Goal: Obtain resource: Download file/media

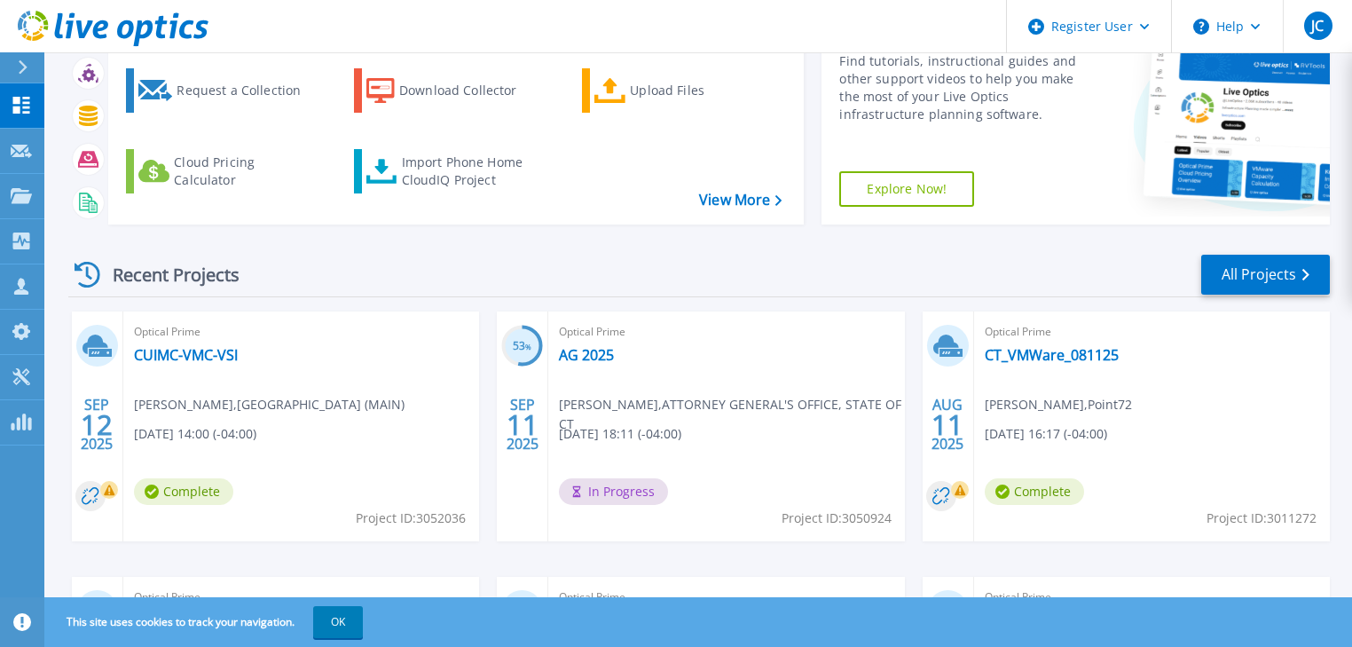
scroll to position [213, 0]
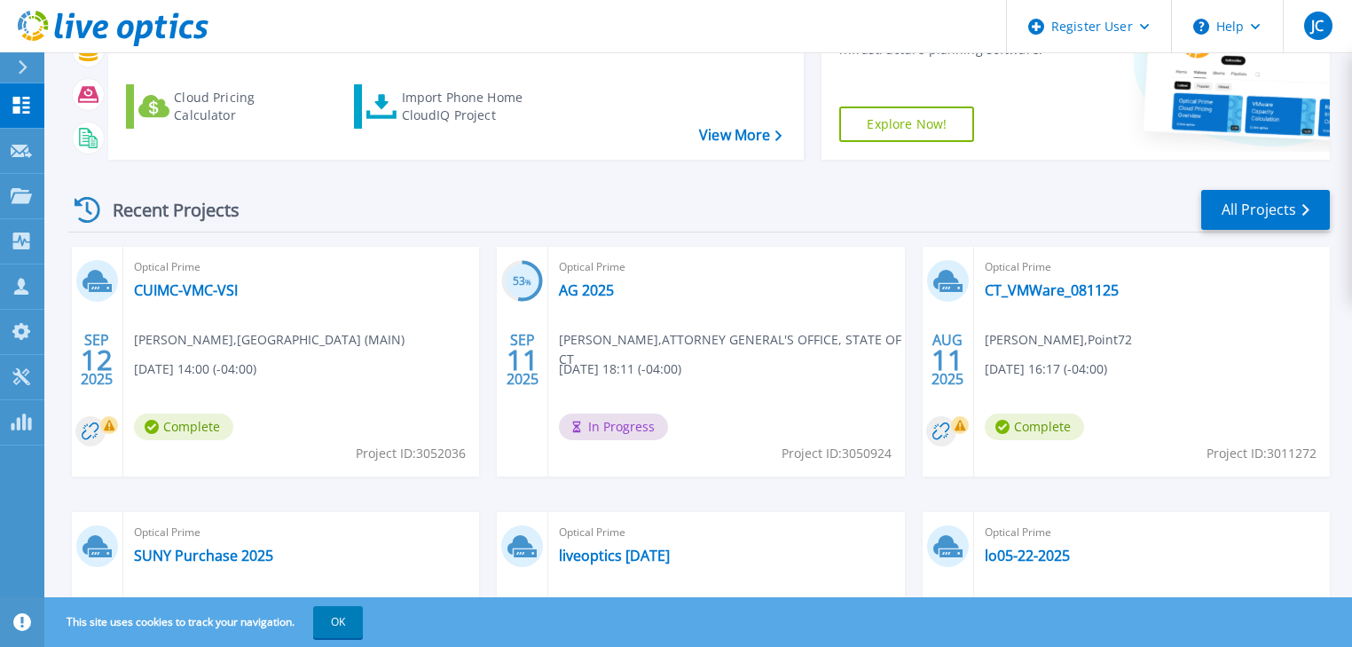
click at [286, 345] on span "[PERSON_NAME] , [GEOGRAPHIC_DATA] (MAIN)" at bounding box center [269, 340] width 271 height 20
click at [197, 290] on link "CUIMC-VMC-VSI" at bounding box center [186, 290] width 104 height 18
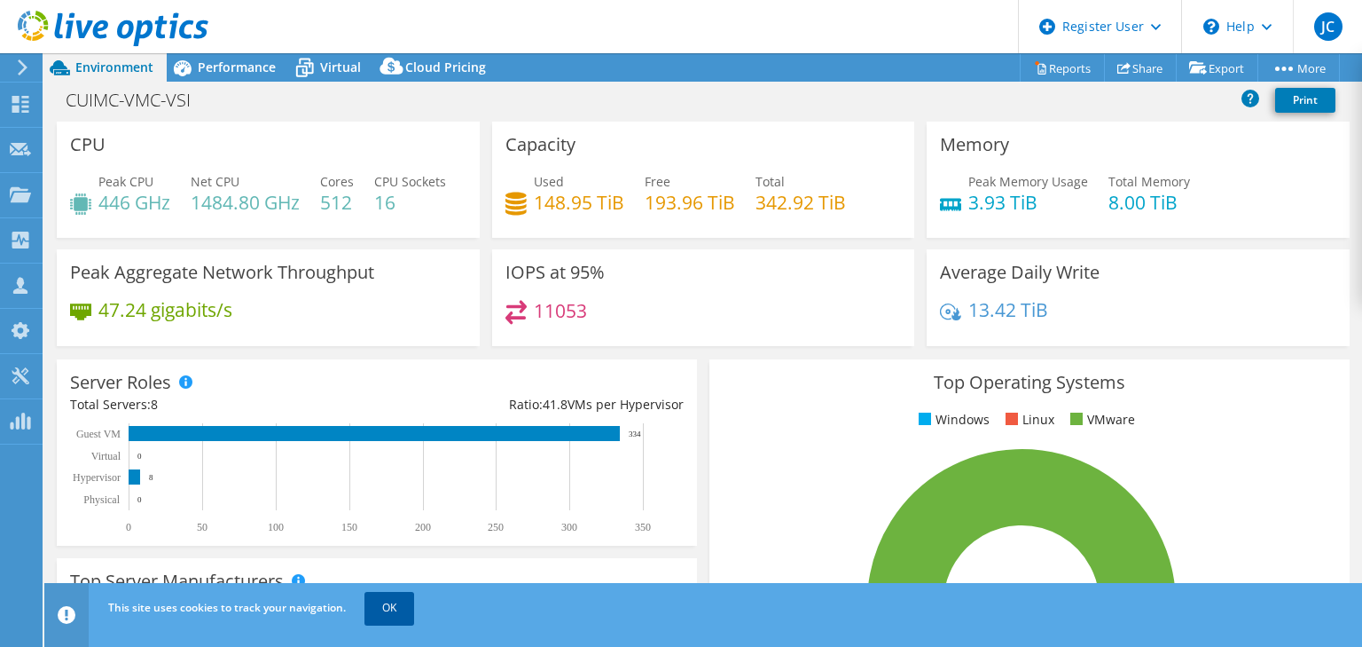
click at [396, 614] on link "OK" at bounding box center [390, 608] width 50 height 32
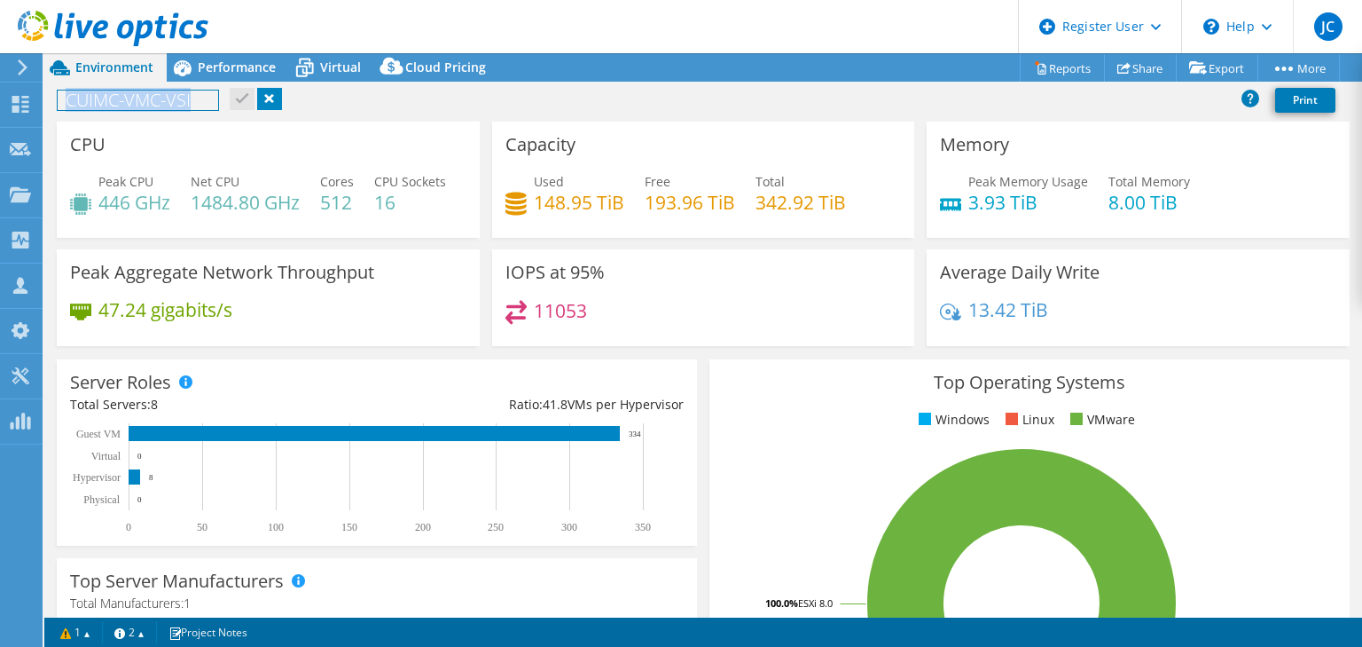
drag, startPoint x: 66, startPoint y: 98, endPoint x: 200, endPoint y: 99, distance: 133.9
click at [200, 99] on h1 "CUIMC-VMC-VSI" at bounding box center [138, 100] width 161 height 20
click at [376, 100] on div "CUIMC-VMC-VSI Print" at bounding box center [703, 99] width 1318 height 33
click at [1058, 68] on link "Reports" at bounding box center [1062, 67] width 85 height 27
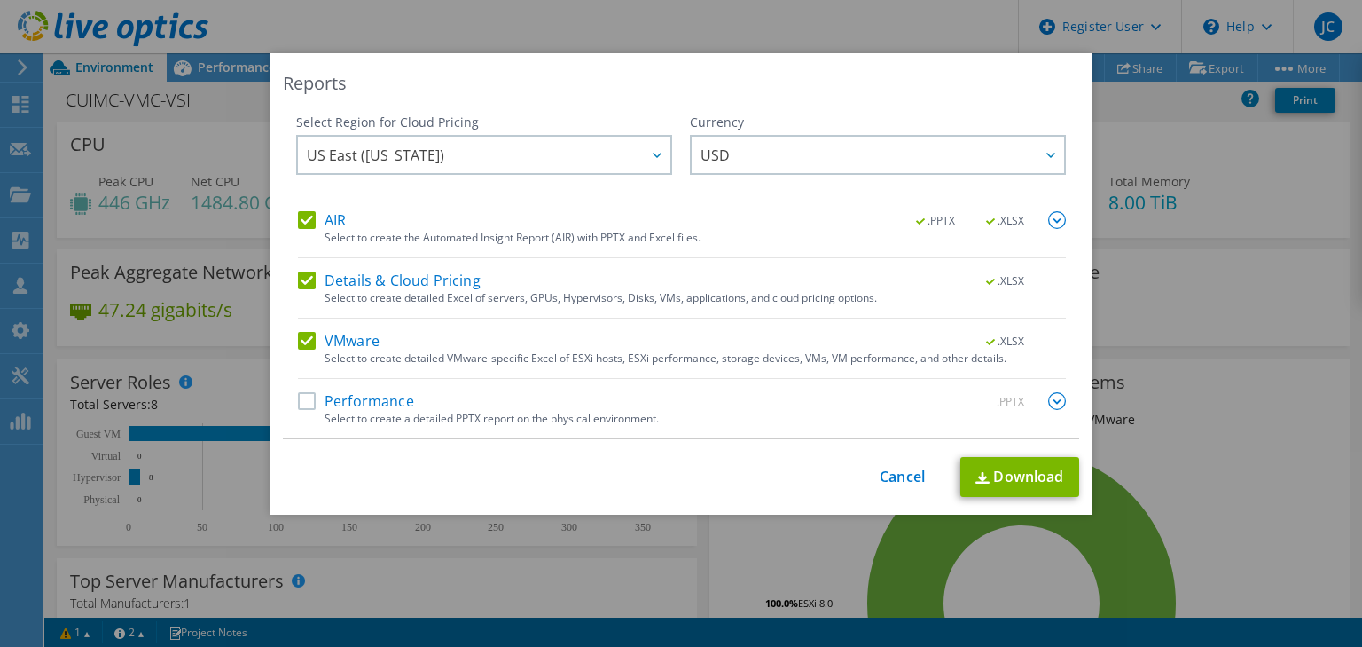
click at [298, 220] on label "AIR" at bounding box center [322, 220] width 48 height 18
click at [0, 0] on input "AIR" at bounding box center [0, 0] width 0 height 0
click at [298, 220] on label "AIR" at bounding box center [322, 220] width 48 height 18
click at [0, 0] on input "AIR" at bounding box center [0, 0] width 0 height 0
click at [1012, 474] on link "Download" at bounding box center [1020, 477] width 119 height 40
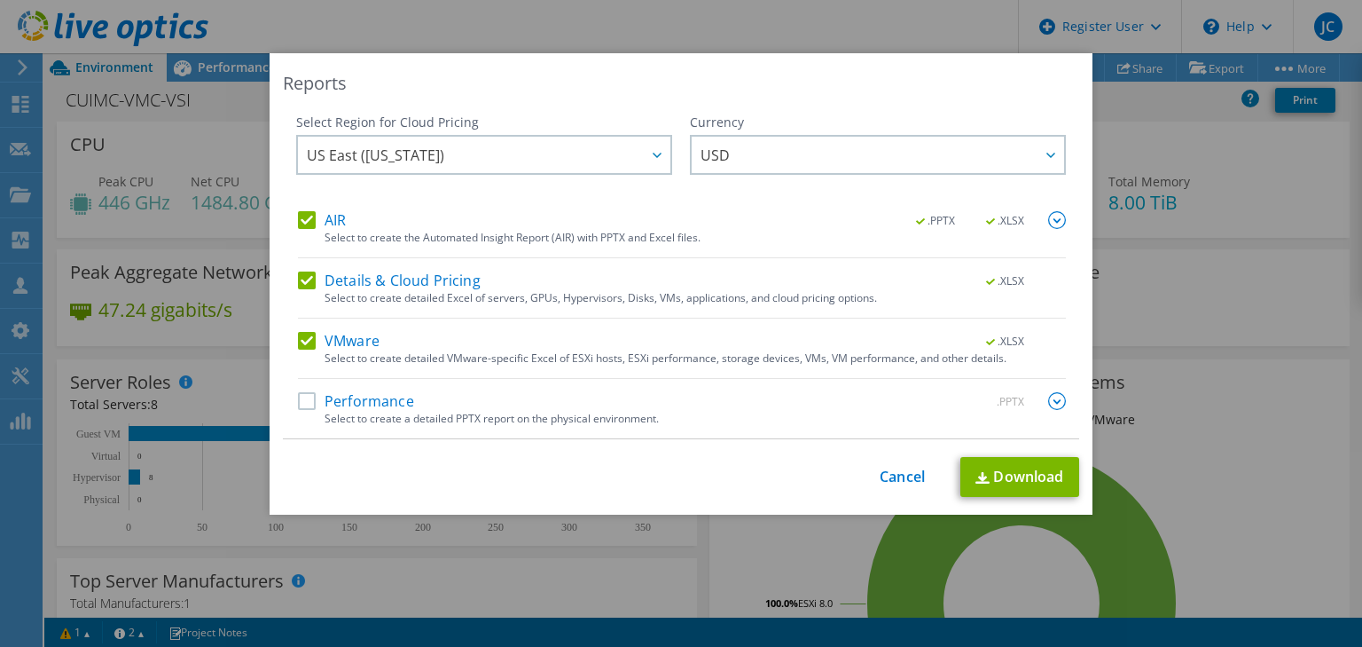
click at [914, 29] on div "Reports Select Region for Cloud Pricing Asia Pacific (Hong Kong) Asia Pacific (…" at bounding box center [681, 323] width 1362 height 647
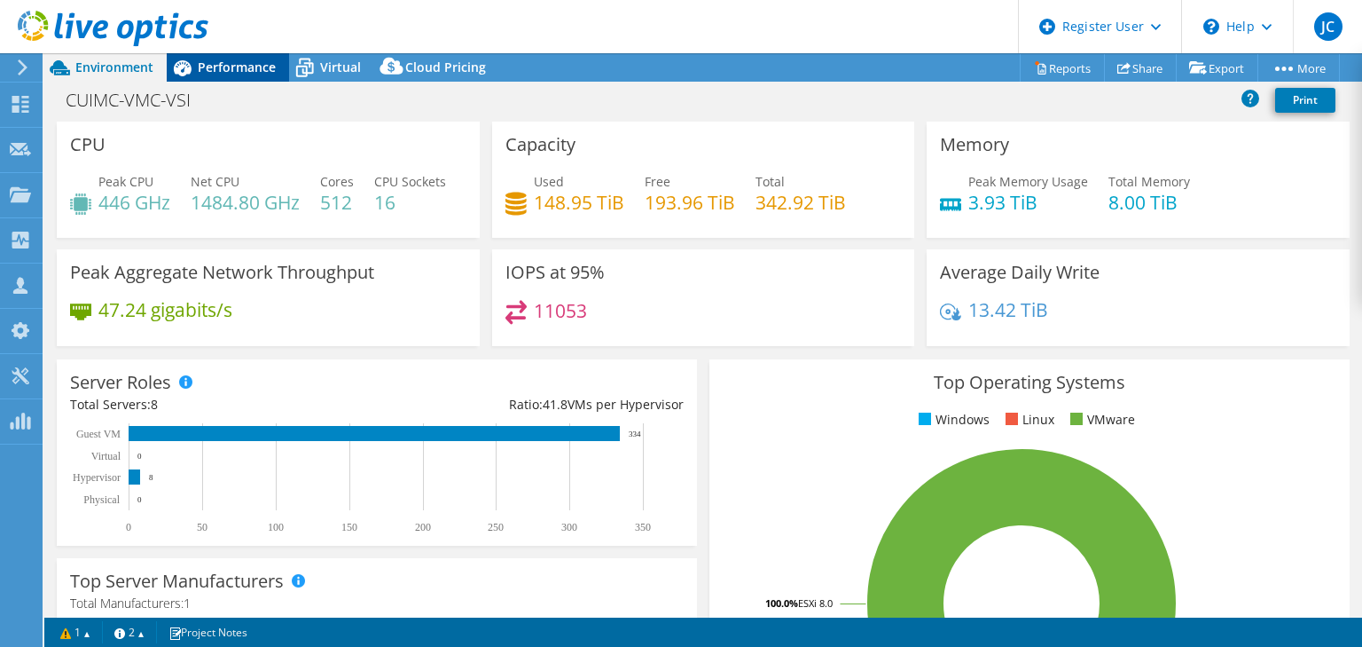
click at [224, 66] on span "Performance" at bounding box center [237, 67] width 78 height 17
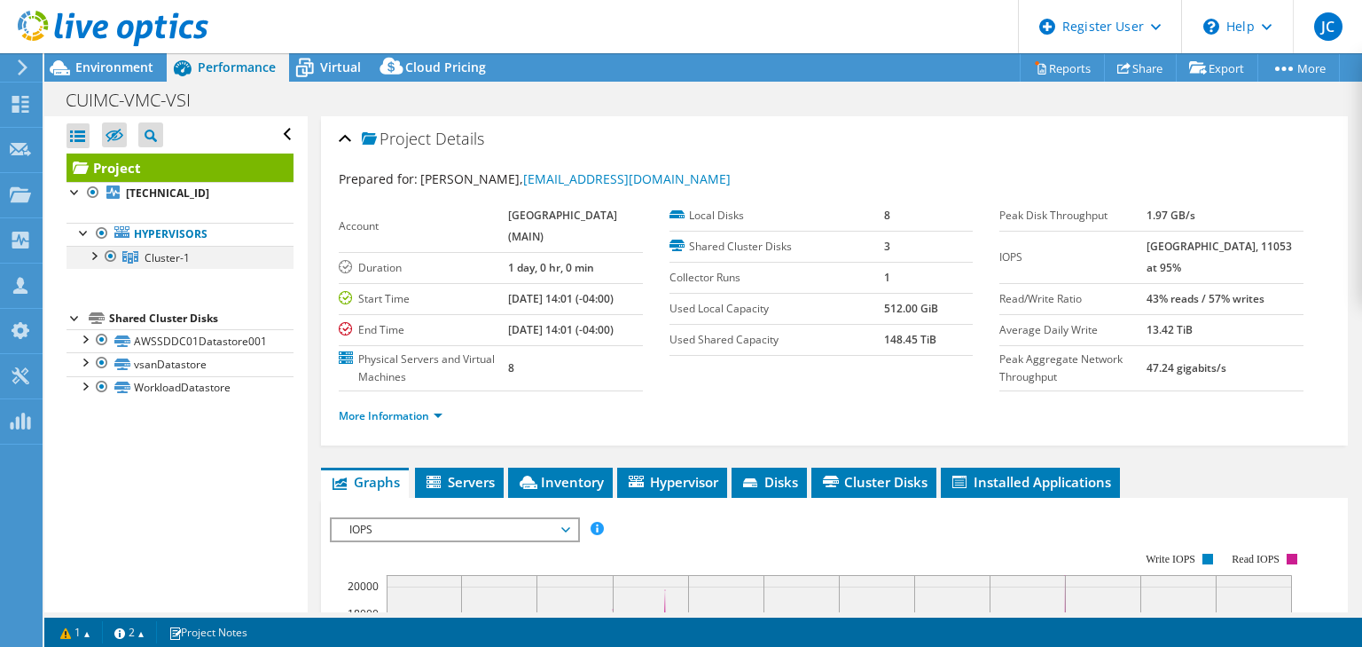
click at [92, 255] on div at bounding box center [93, 255] width 18 height 18
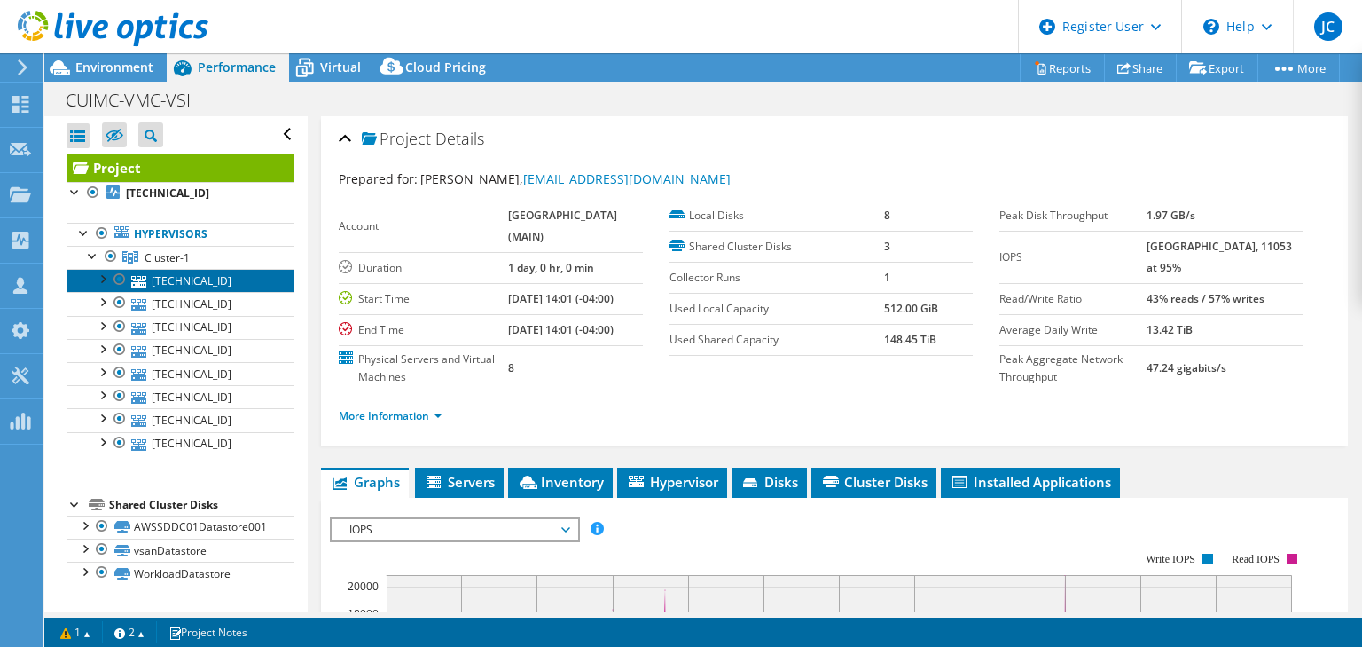
click at [188, 282] on link "10.75.0.72" at bounding box center [180, 280] width 227 height 23
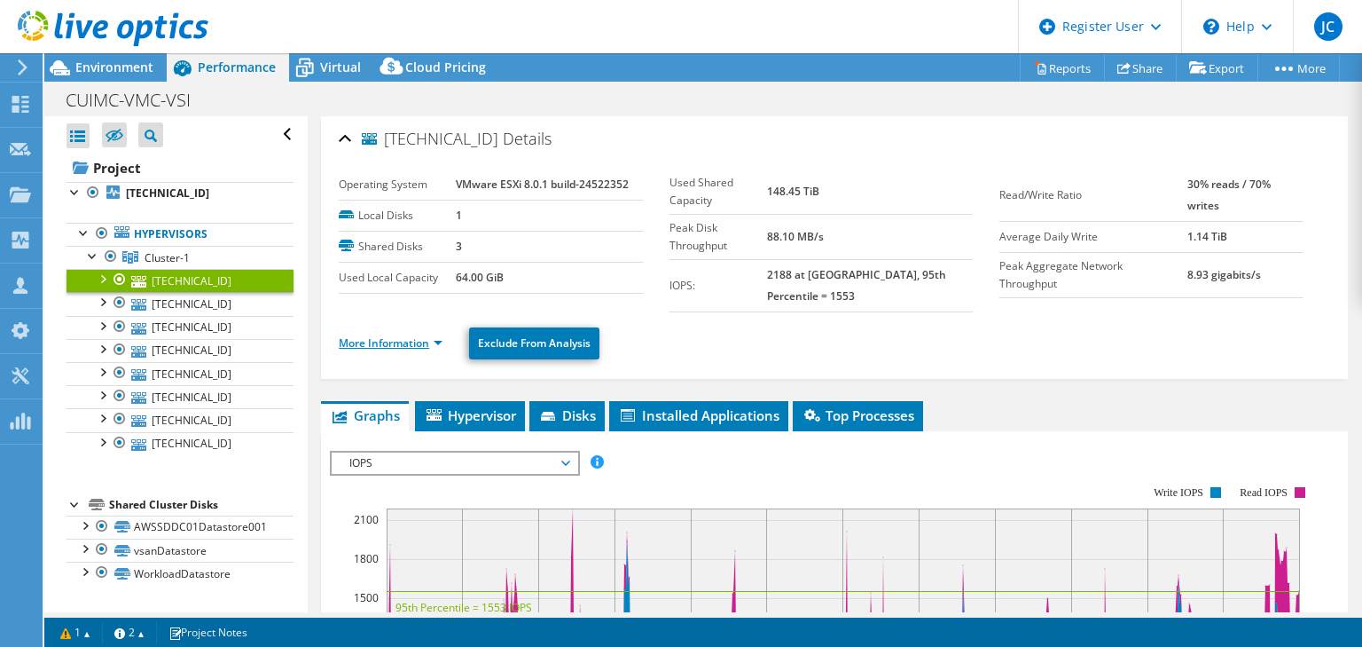
click at [404, 335] on link "More Information" at bounding box center [391, 342] width 104 height 15
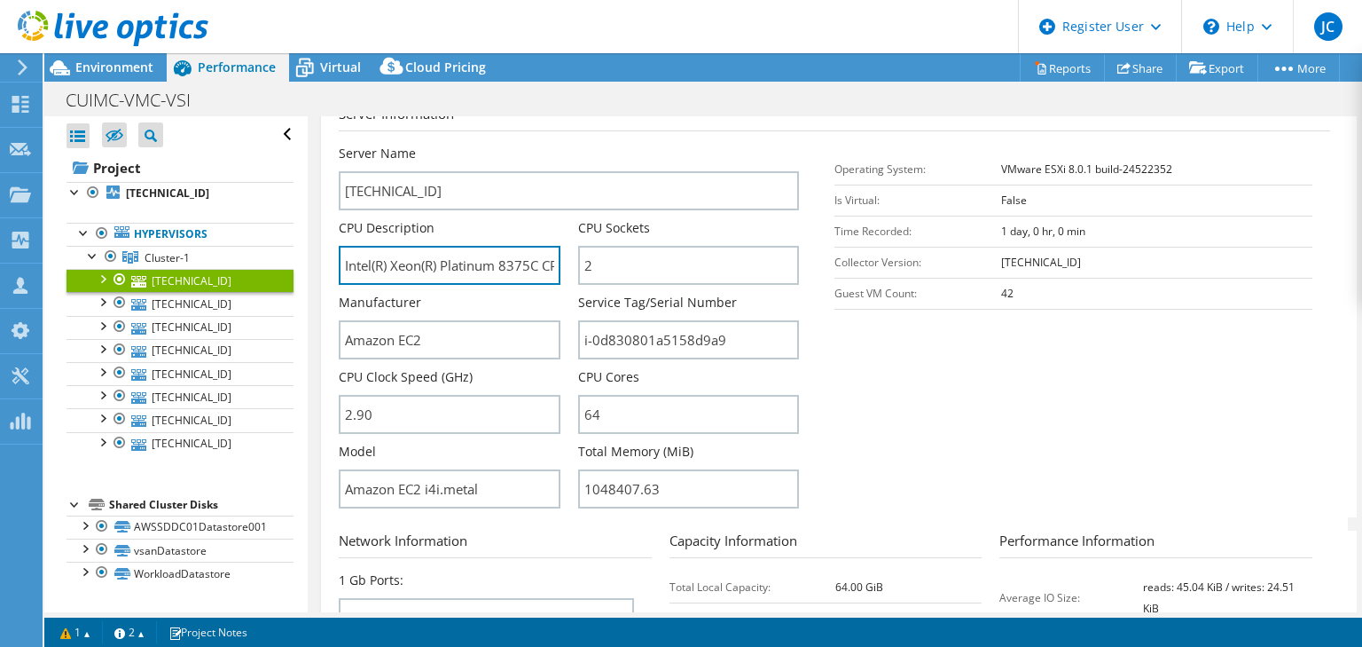
drag, startPoint x: 502, startPoint y: 243, endPoint x: 328, endPoint y: 294, distance: 181.0
click at [328, 294] on div "10.75.0.72 Details Operating System VMware ESXi 8.0.1 build-24522352 Local Disk…" at bounding box center [834, 373] width 1027 height 1082
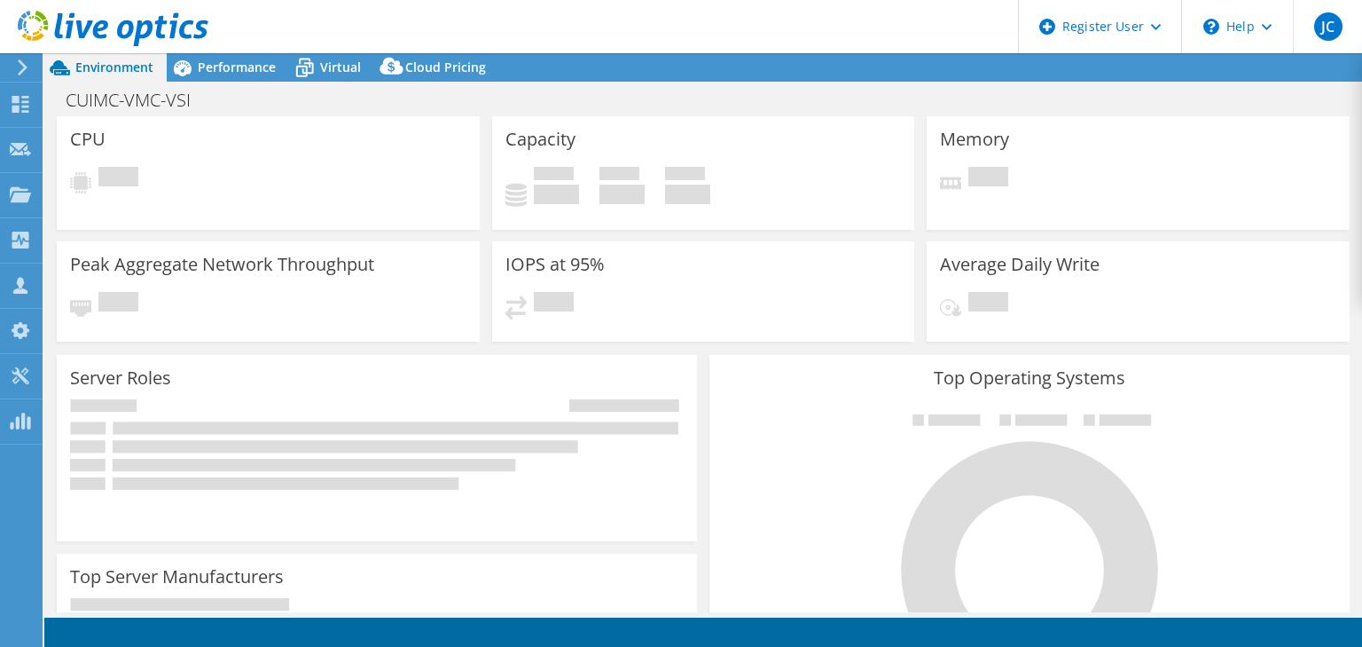
select select "USD"
